Goal: Entertainment & Leisure: Browse casually

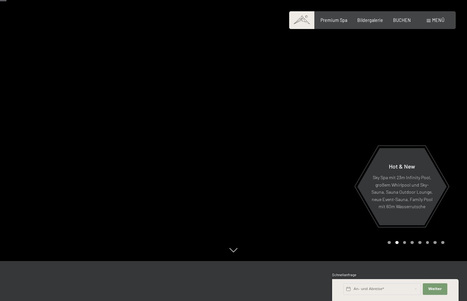
scroll to position [50, 0]
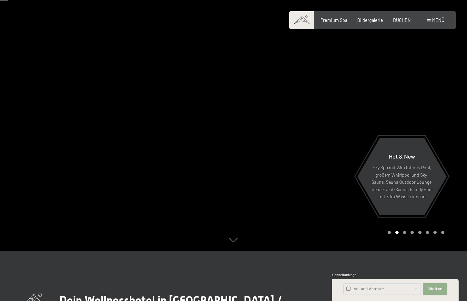
click at [430, 288] on span "Weiter" at bounding box center [435, 289] width 14 height 5
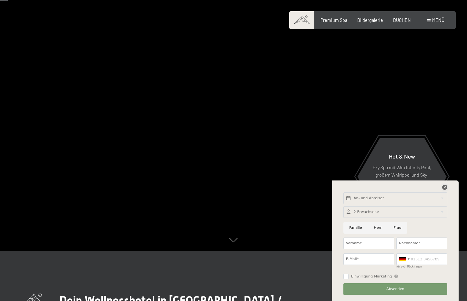
click at [446, 186] on icon at bounding box center [444, 187] width 5 height 5
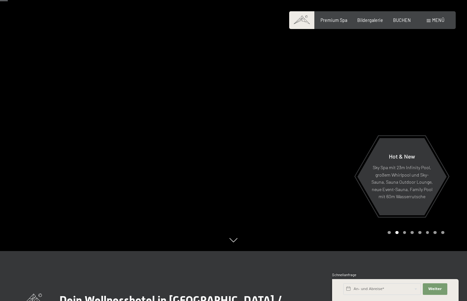
click at [405, 233] on div "Carousel Page 3" at bounding box center [404, 232] width 3 height 3
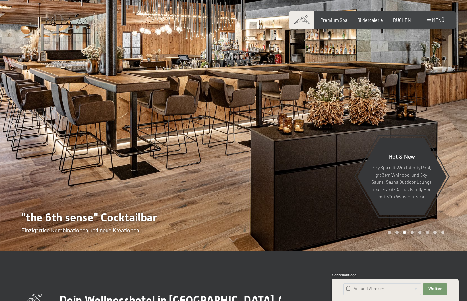
click at [413, 232] on div "Carousel Page 4" at bounding box center [412, 232] width 3 height 3
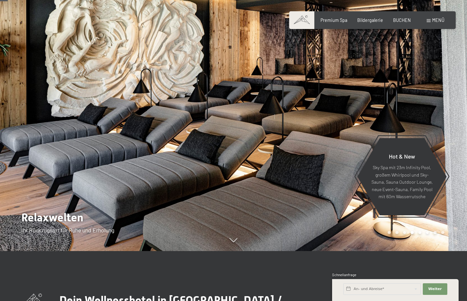
click at [427, 233] on div "Carousel Page 6" at bounding box center [427, 232] width 3 height 3
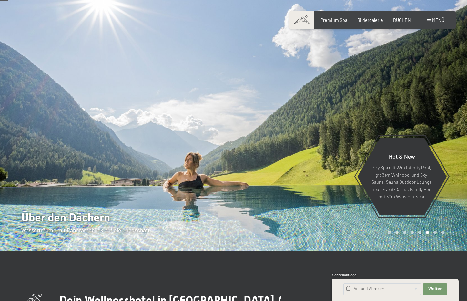
click at [434, 233] on div "Carousel Page 7" at bounding box center [435, 232] width 3 height 3
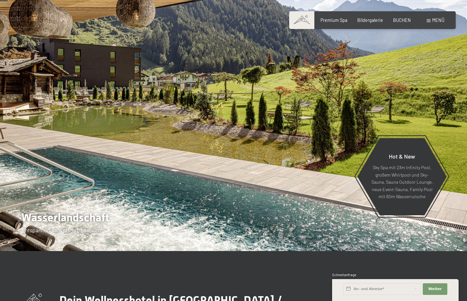
click at [446, 233] on div at bounding box center [351, 100] width 234 height 301
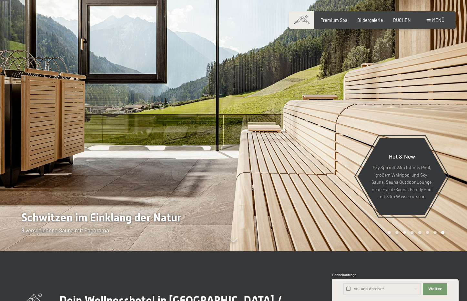
click at [445, 232] on div at bounding box center [351, 100] width 234 height 301
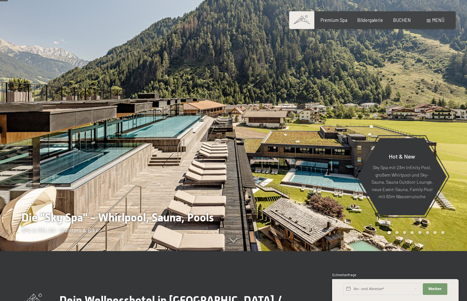
click at [450, 228] on div at bounding box center [351, 100] width 234 height 301
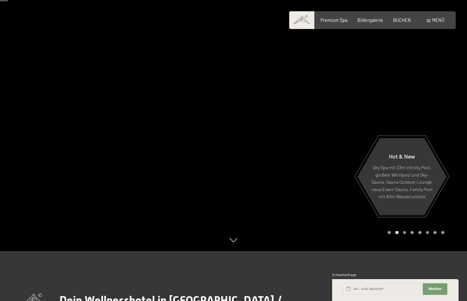
click at [450, 228] on div at bounding box center [351, 100] width 234 height 301
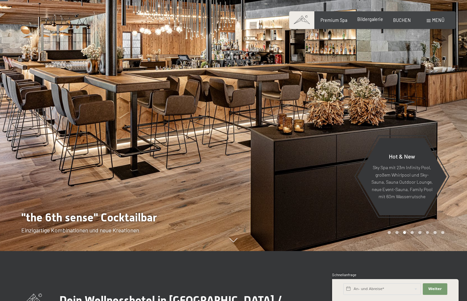
click at [374, 19] on span "Bildergalerie" at bounding box center [370, 18] width 26 height 5
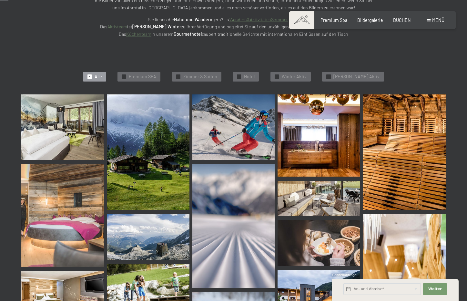
scroll to position [126, 0]
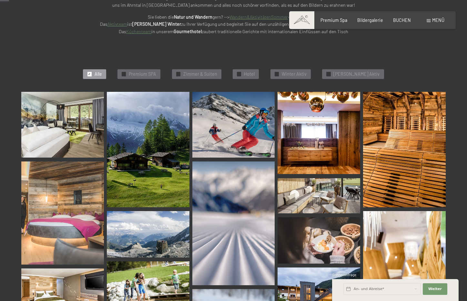
click at [75, 120] on img at bounding box center [62, 125] width 83 height 66
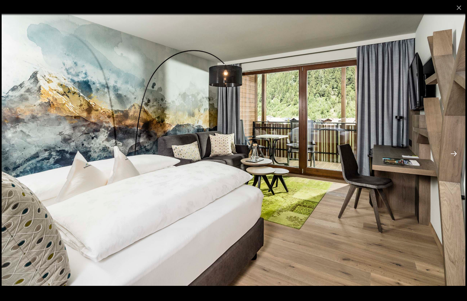
click at [456, 154] on button "Next slide" at bounding box center [454, 154] width 14 height 13
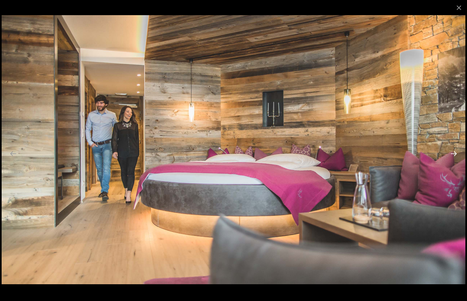
click at [456, 153] on button "Next slide" at bounding box center [454, 154] width 14 height 13
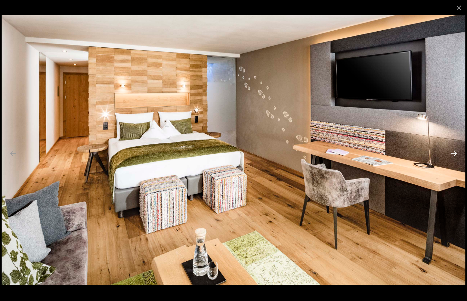
click at [456, 153] on button "Next slide" at bounding box center [454, 154] width 14 height 13
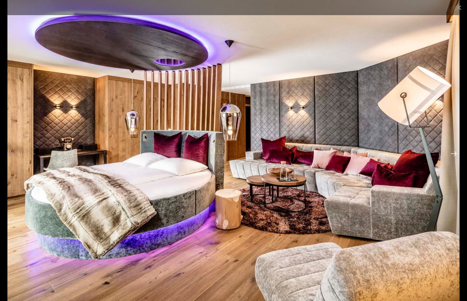
click at [455, 153] on button "Next slide" at bounding box center [454, 154] width 14 height 13
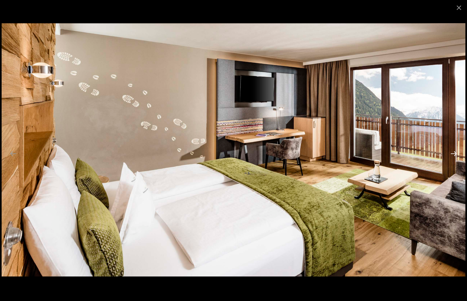
click at [455, 153] on button "Next slide" at bounding box center [454, 154] width 14 height 13
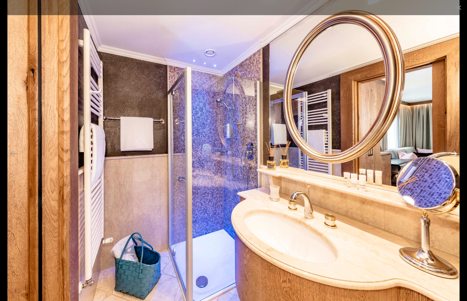
click at [455, 153] on button "Next slide" at bounding box center [454, 154] width 14 height 13
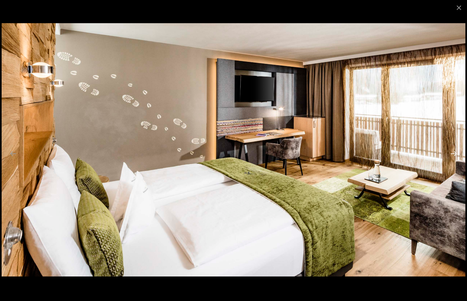
click at [455, 153] on button "Next slide" at bounding box center [454, 154] width 14 height 13
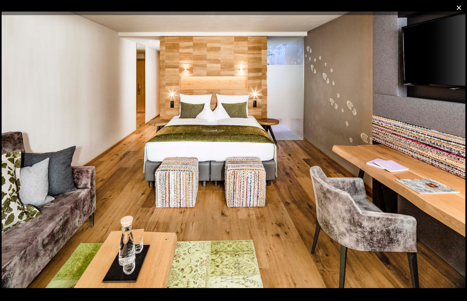
click at [459, 8] on button "Close gallery" at bounding box center [459, 7] width 16 height 15
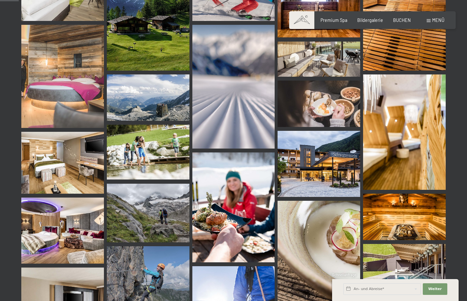
scroll to position [266, 0]
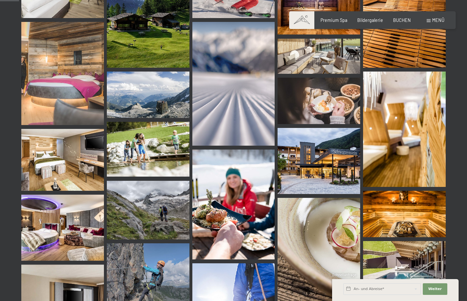
click at [159, 203] on img at bounding box center [148, 210] width 83 height 59
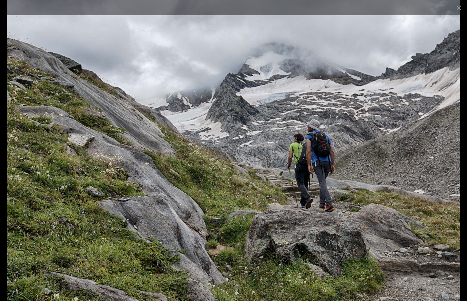
click at [318, 174] on img at bounding box center [234, 150] width 454 height 301
click at [454, 152] on button "Next slide" at bounding box center [454, 154] width 14 height 13
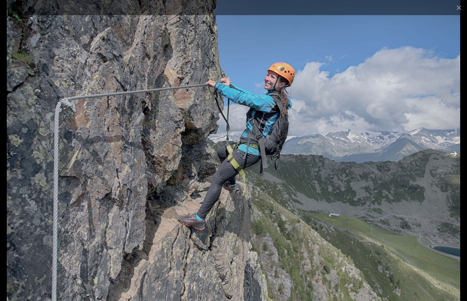
click at [455, 154] on button "Next slide" at bounding box center [454, 154] width 14 height 13
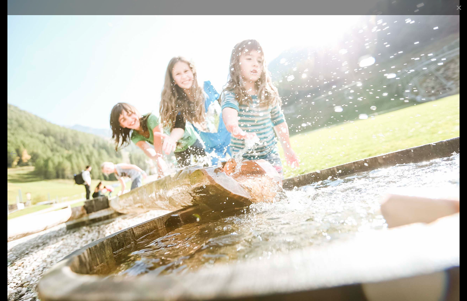
click at [455, 154] on button "Next slide" at bounding box center [454, 154] width 14 height 13
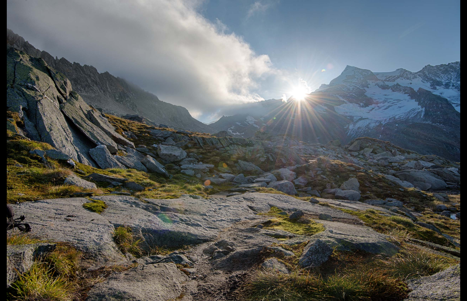
click at [455, 154] on button "Next slide" at bounding box center [457, 154] width 14 height 13
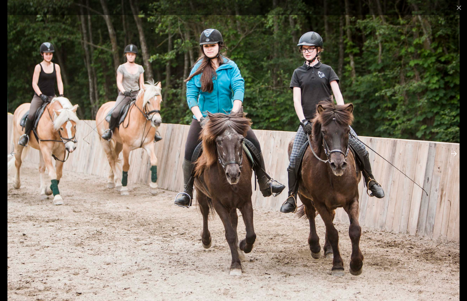
click at [455, 154] on button "Next slide" at bounding box center [454, 154] width 14 height 13
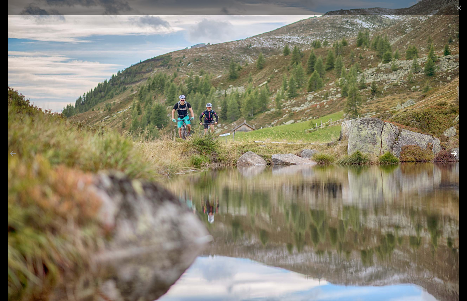
click at [455, 154] on button "Next slide" at bounding box center [454, 154] width 14 height 13
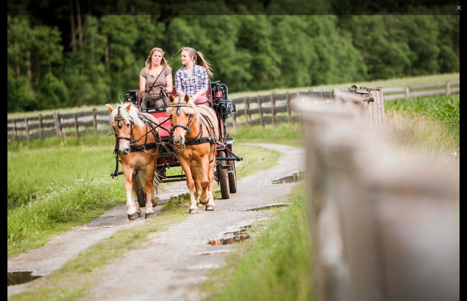
click at [455, 154] on button "Next slide" at bounding box center [454, 154] width 14 height 13
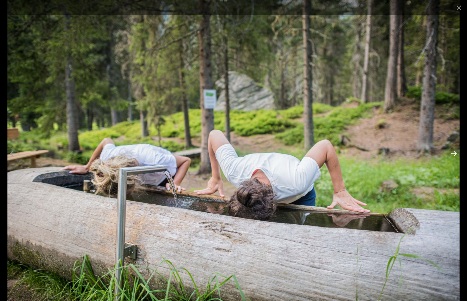
click at [455, 154] on button "Next slide" at bounding box center [454, 154] width 14 height 13
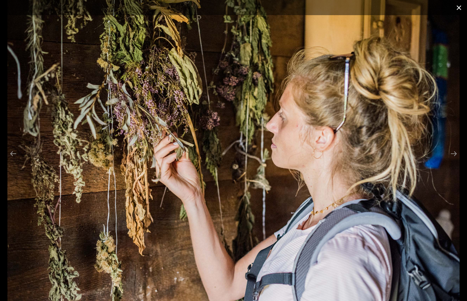
click at [458, 6] on button "Close gallery" at bounding box center [459, 7] width 16 height 15
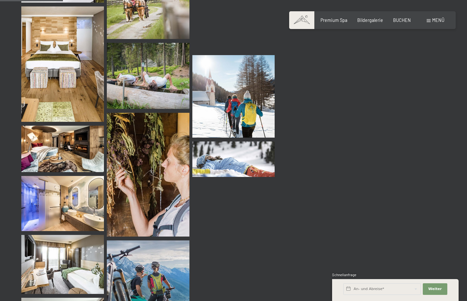
scroll to position [888, 0]
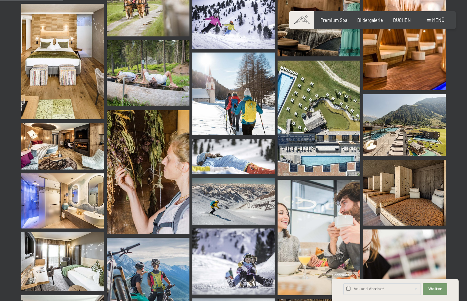
click at [383, 127] on img at bounding box center [404, 125] width 83 height 62
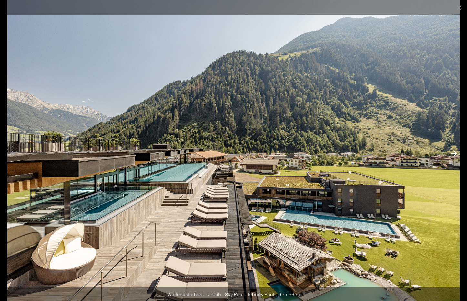
click at [455, 153] on button "Next slide" at bounding box center [454, 154] width 14 height 13
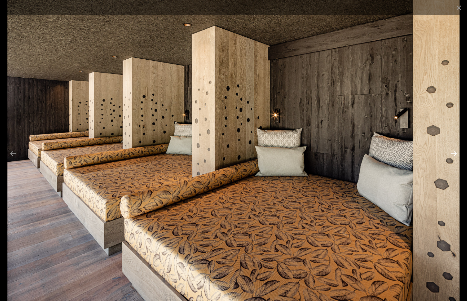
click at [455, 153] on button "Next slide" at bounding box center [454, 154] width 14 height 13
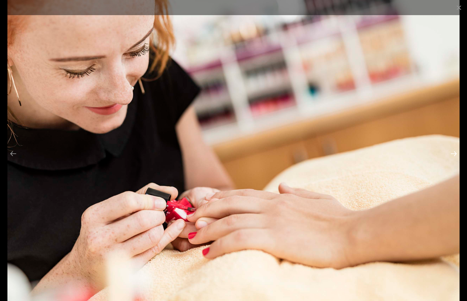
click at [455, 153] on button "Next slide" at bounding box center [454, 154] width 14 height 13
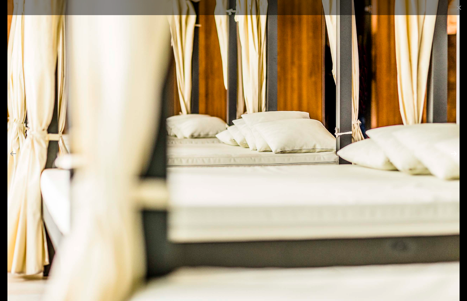
click at [455, 153] on button "Next slide" at bounding box center [454, 154] width 14 height 13
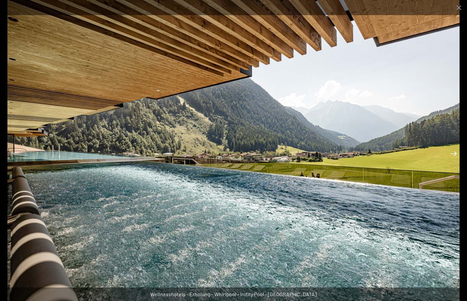
click at [455, 153] on button "Next slide" at bounding box center [454, 154] width 14 height 13
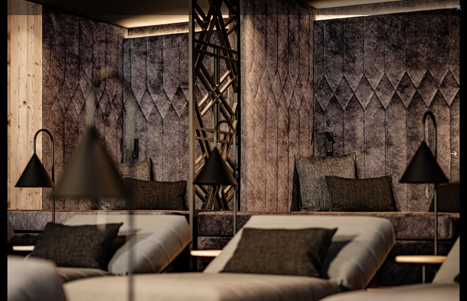
click at [455, 153] on button "Next slide" at bounding box center [454, 154] width 14 height 13
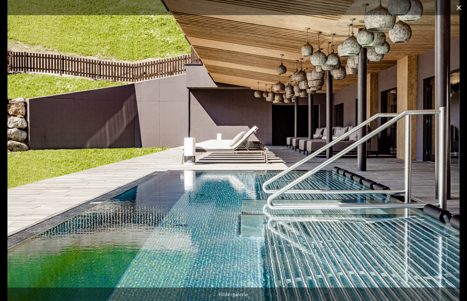
click at [462, 8] on button "Close gallery" at bounding box center [459, 7] width 16 height 15
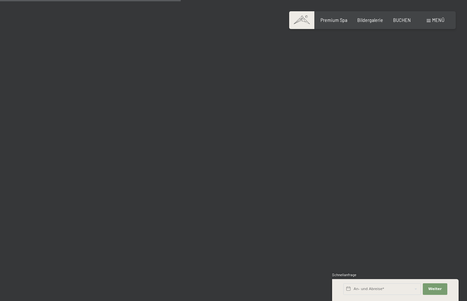
scroll to position [2537, 0]
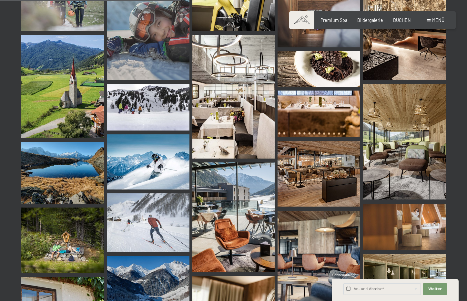
click at [238, 109] on img at bounding box center [233, 97] width 83 height 124
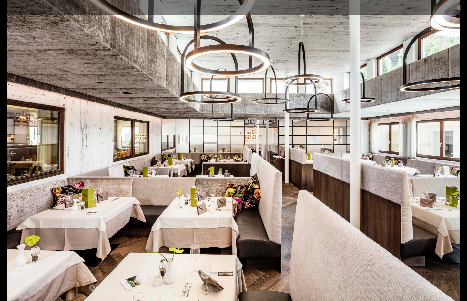
click at [456, 154] on button "Next slide" at bounding box center [454, 154] width 14 height 13
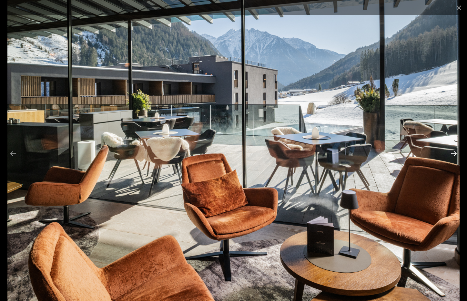
click at [456, 154] on button "Next slide" at bounding box center [454, 154] width 14 height 13
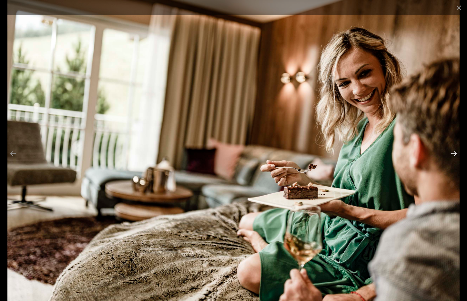
click at [456, 154] on button "Next slide" at bounding box center [454, 154] width 14 height 13
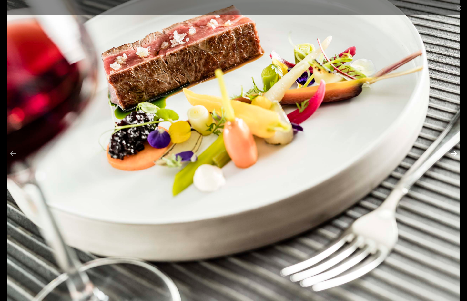
click at [456, 154] on button "Next slide" at bounding box center [454, 154] width 14 height 13
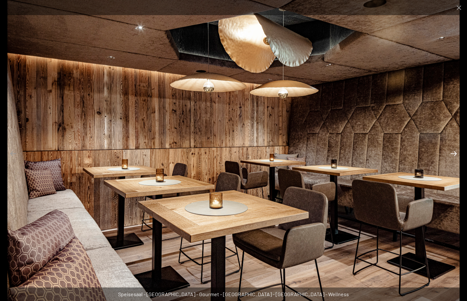
click at [456, 154] on button "Next slide" at bounding box center [454, 154] width 14 height 13
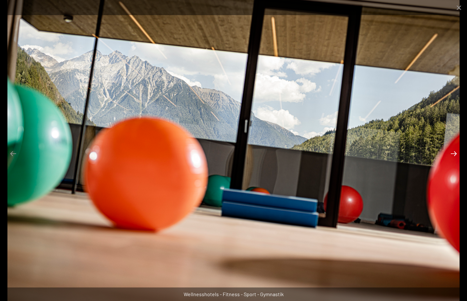
click at [456, 154] on button "Next slide" at bounding box center [454, 154] width 14 height 13
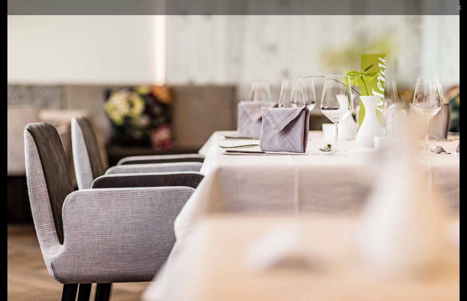
click at [456, 154] on button "Next slide" at bounding box center [454, 154] width 14 height 13
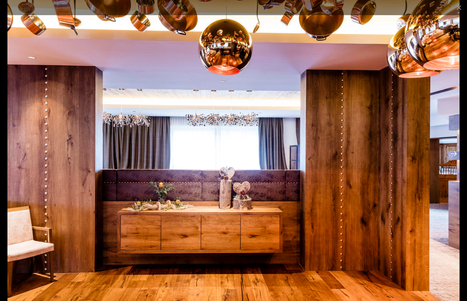
click at [456, 154] on button "Next slide" at bounding box center [454, 154] width 14 height 13
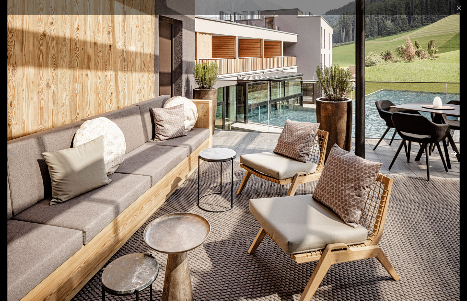
click at [456, 154] on button "Next slide" at bounding box center [454, 154] width 14 height 13
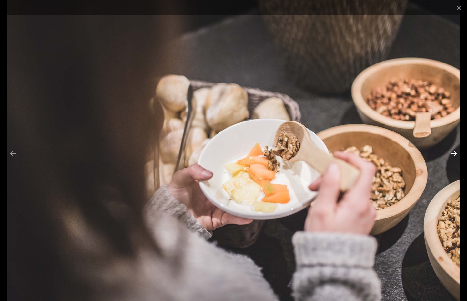
click at [456, 153] on button "Next slide" at bounding box center [454, 154] width 14 height 13
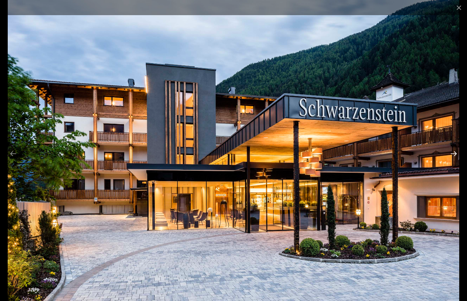
click at [455, 153] on button "Next slide" at bounding box center [454, 154] width 14 height 13
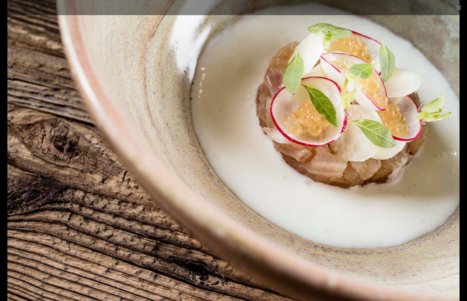
click at [455, 153] on button "Next slide" at bounding box center [454, 154] width 14 height 13
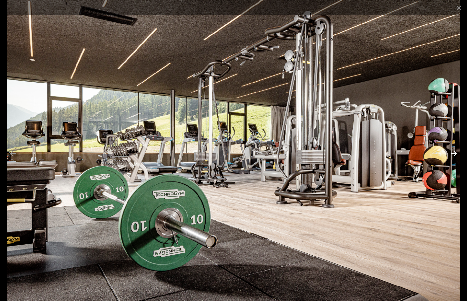
click at [455, 153] on button "Next slide" at bounding box center [454, 154] width 14 height 13
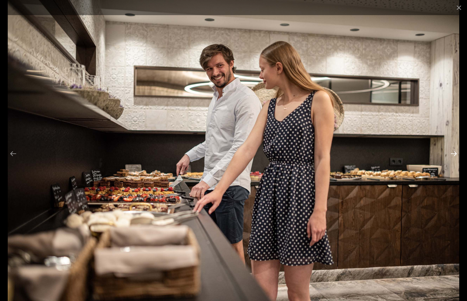
click at [455, 153] on button "Next slide" at bounding box center [454, 154] width 14 height 13
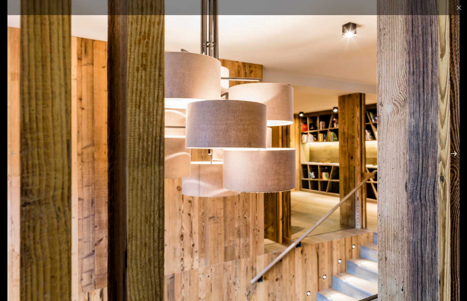
click at [455, 153] on button "Next slide" at bounding box center [454, 154] width 14 height 13
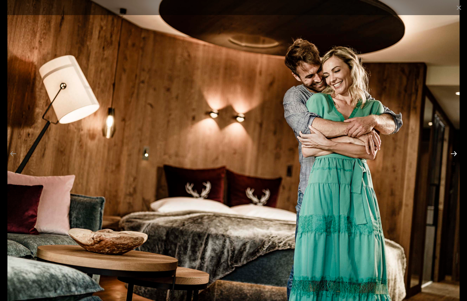
click at [455, 153] on button "Next slide" at bounding box center [454, 154] width 14 height 13
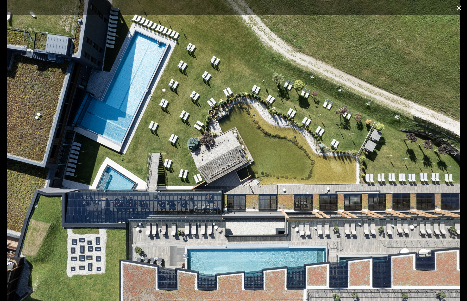
click at [460, 7] on button "Close gallery" at bounding box center [459, 7] width 16 height 15
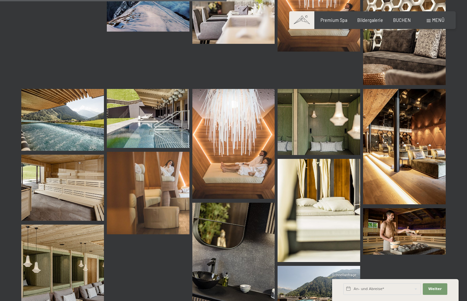
scroll to position [3178, 0]
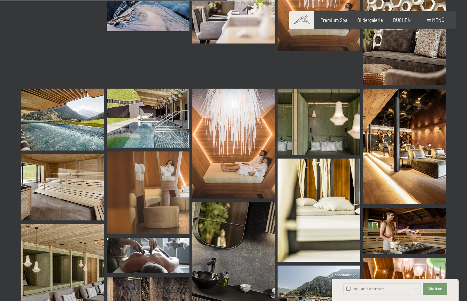
click at [158, 103] on img at bounding box center [148, 118] width 83 height 59
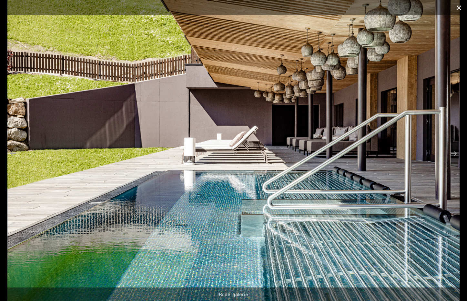
click at [457, 5] on button "Close gallery" at bounding box center [459, 7] width 16 height 15
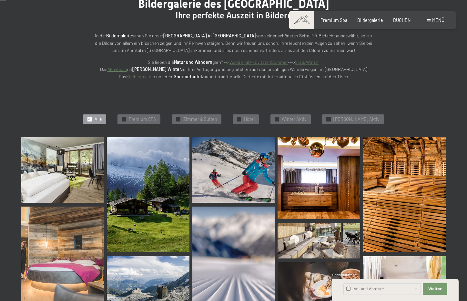
scroll to position [0, 0]
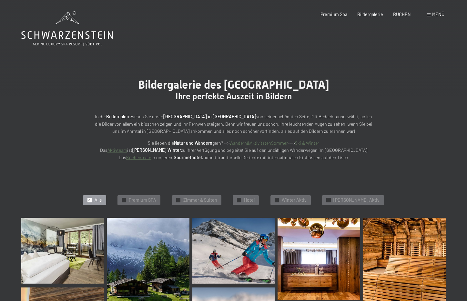
click at [70, 30] on icon at bounding box center [66, 28] width 91 height 35
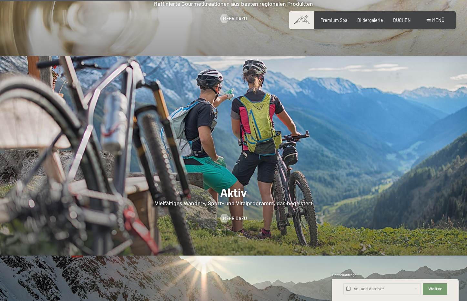
scroll to position [1138, 0]
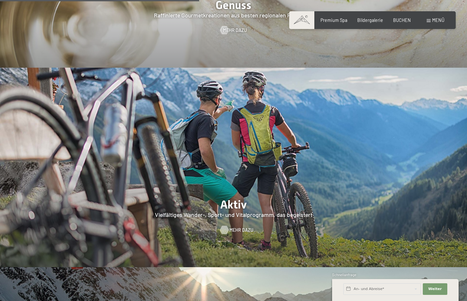
click at [234, 227] on span "Mehr dazu" at bounding box center [242, 230] width 24 height 6
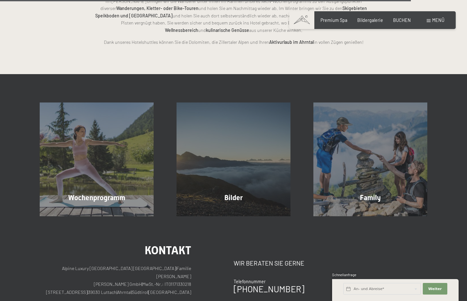
scroll to position [1382, 0]
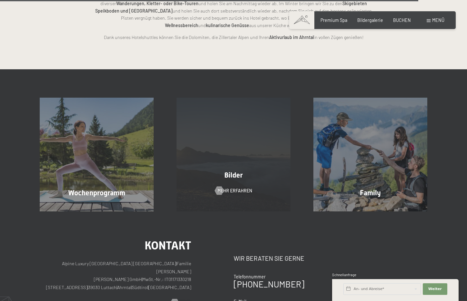
click at [229, 171] on span "Bilder" at bounding box center [233, 175] width 18 height 8
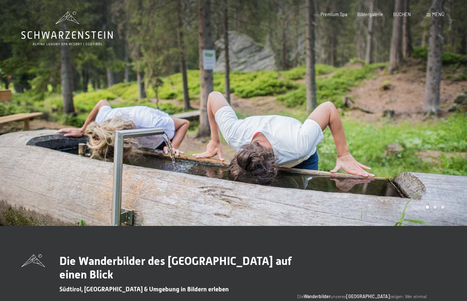
click at [245, 157] on div at bounding box center [351, 113] width 234 height 226
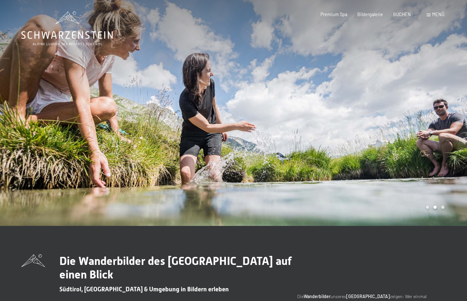
click at [358, 149] on div at bounding box center [351, 113] width 234 height 226
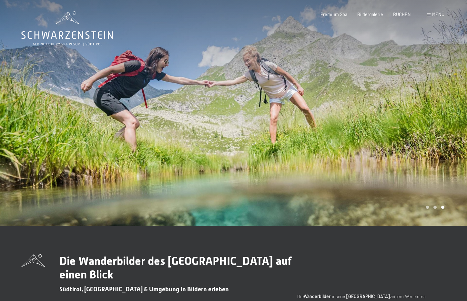
click at [358, 149] on div at bounding box center [351, 113] width 234 height 226
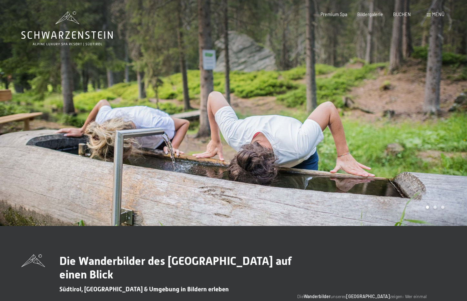
click at [358, 149] on div at bounding box center [351, 113] width 234 height 226
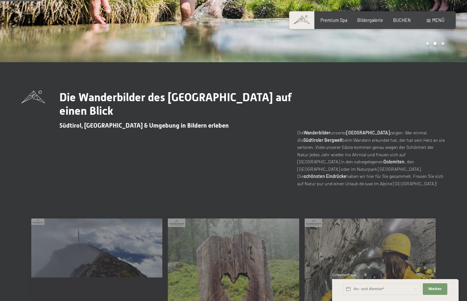
scroll to position [168, 0]
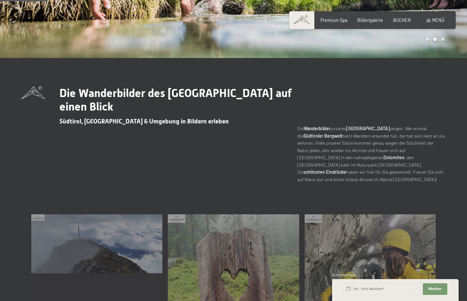
click at [437, 23] on div "Menü" at bounding box center [436, 20] width 18 height 6
